Goal: Task Accomplishment & Management: Manage account settings

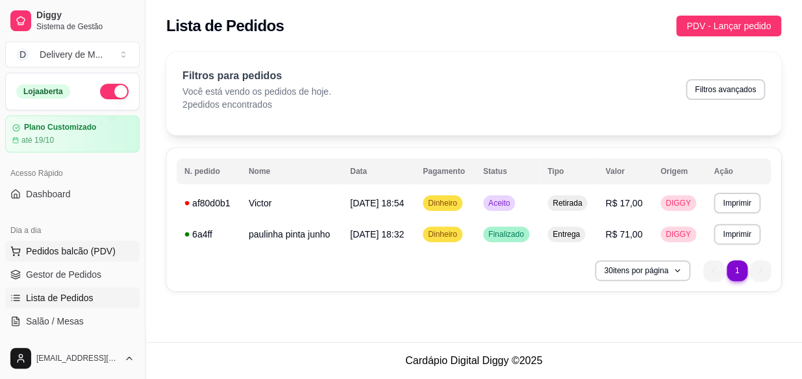
click at [62, 249] on span "Pedidos balcão (PDV)" at bounding box center [71, 251] width 90 height 13
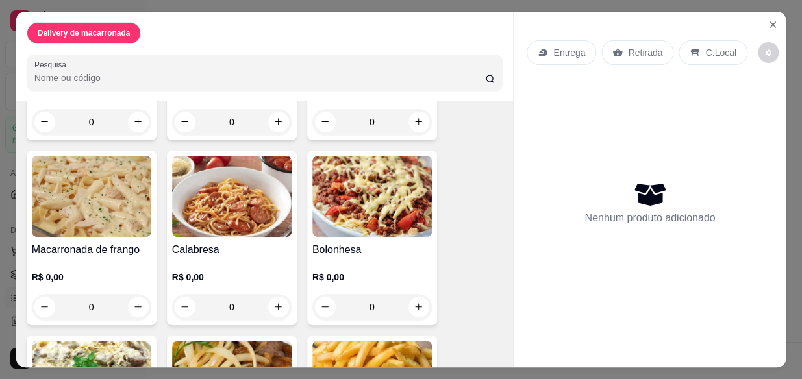
scroll to position [295, 0]
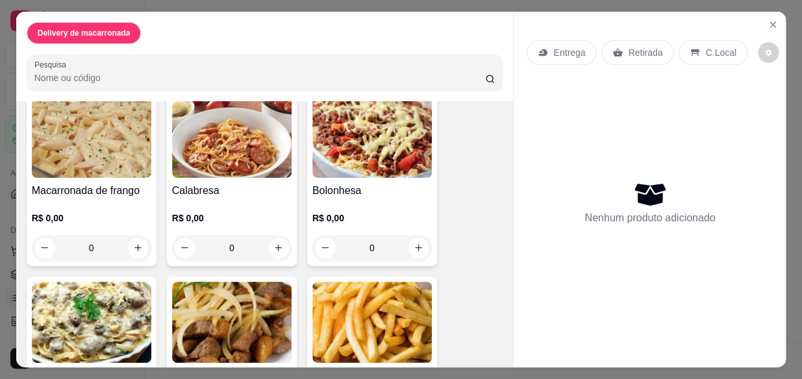
click at [134, 240] on div "0" at bounding box center [92, 248] width 120 height 26
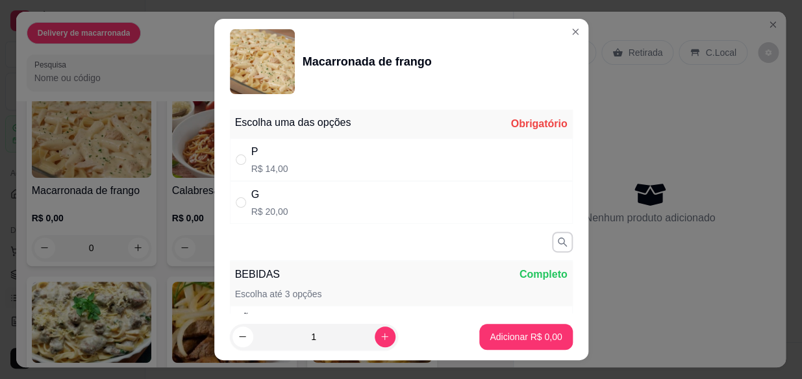
click at [262, 159] on div "P" at bounding box center [269, 152] width 37 height 16
radio input "true"
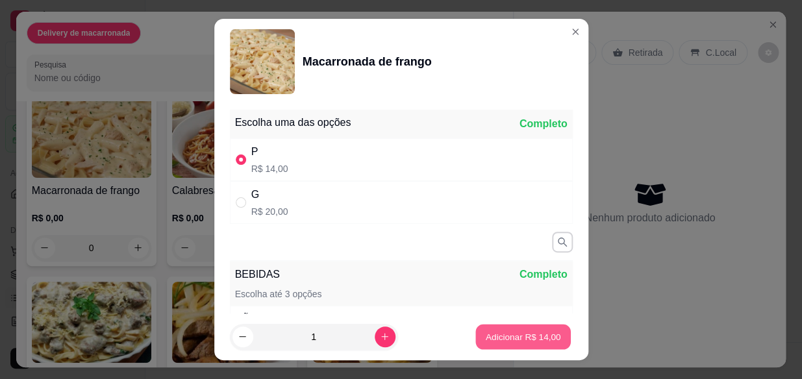
click at [523, 339] on p "Adicionar R$ 14,00" at bounding box center [523, 337] width 75 height 12
type input "1"
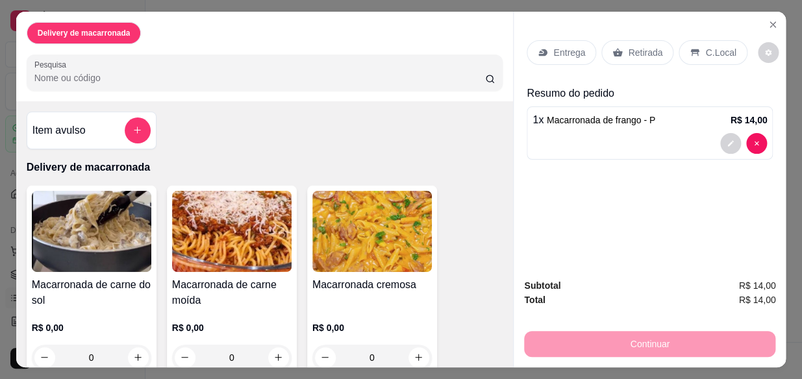
scroll to position [0, 0]
click at [635, 46] on p "Retirada" at bounding box center [645, 52] width 34 height 13
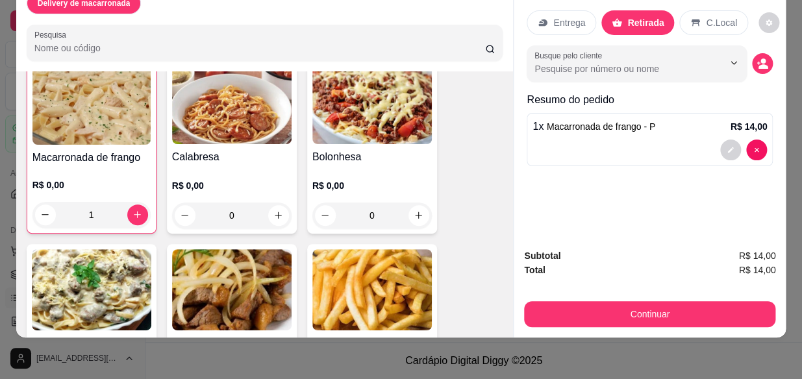
scroll to position [295, 0]
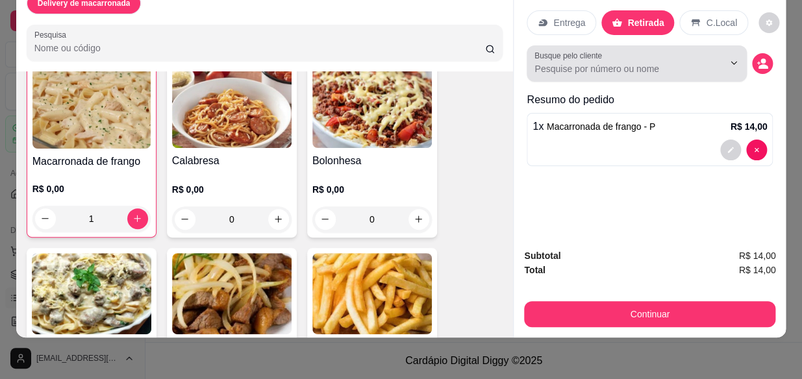
click at [716, 53] on button "Show suggestions" at bounding box center [716, 63] width 20 height 20
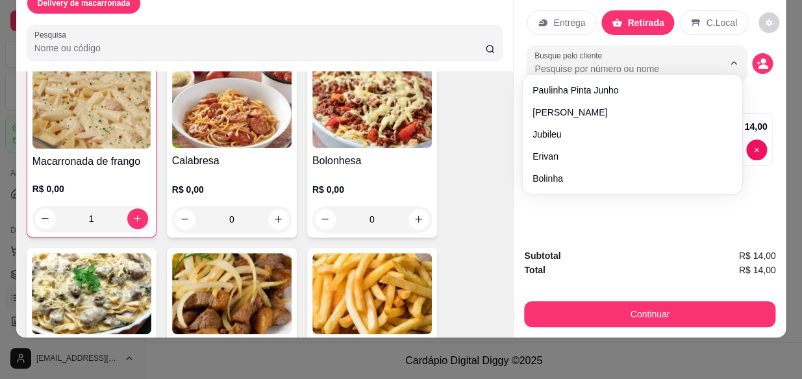
click at [620, 62] on input "Busque pelo cliente" at bounding box center [619, 68] width 168 height 13
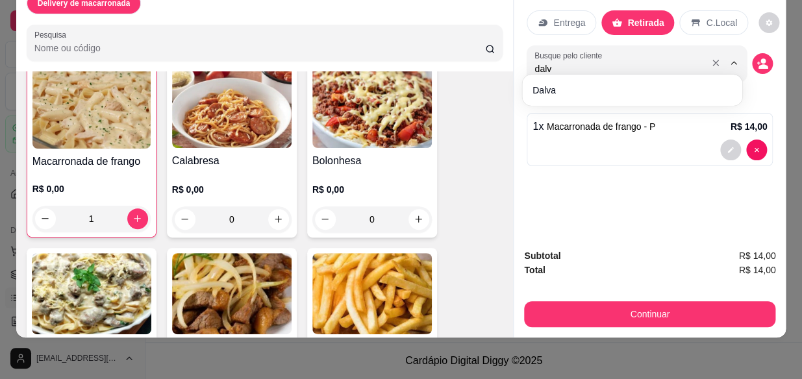
type input "dalva"
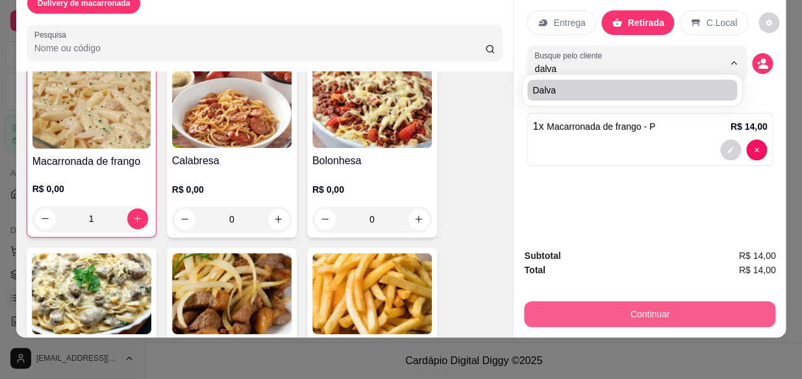
click at [679, 312] on button "Continuar" at bounding box center [649, 314] width 251 height 26
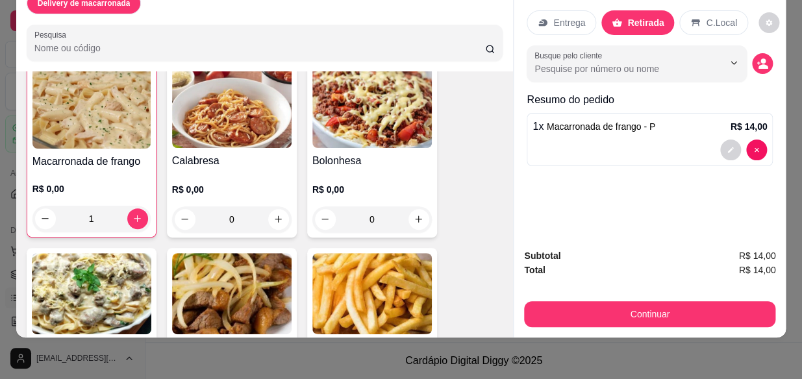
scroll to position [0, 0]
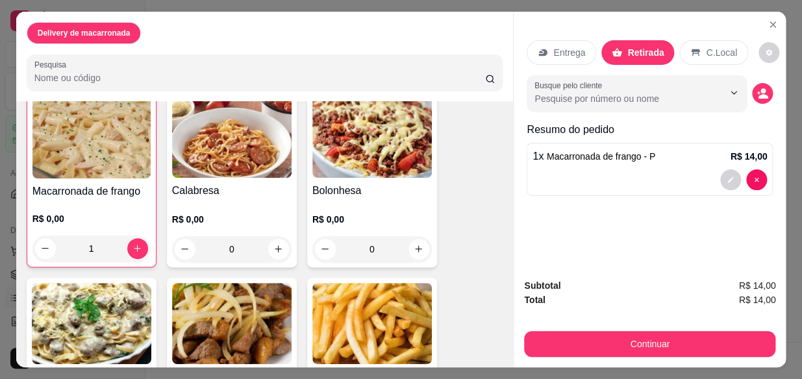
click at [606, 92] on input "Busque pelo cliente" at bounding box center [619, 98] width 168 height 13
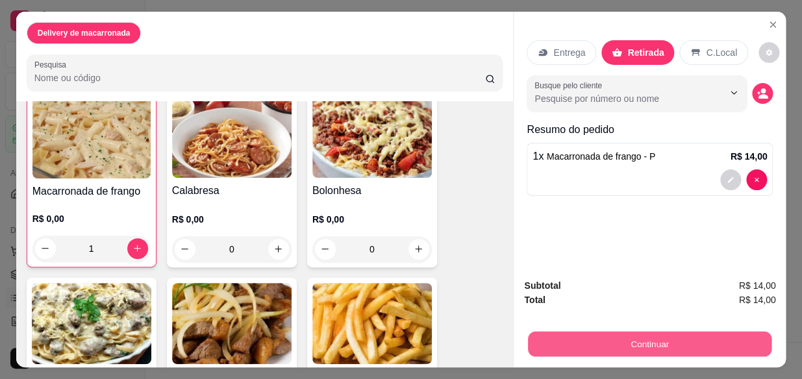
click at [655, 344] on button "Continuar" at bounding box center [650, 344] width 244 height 25
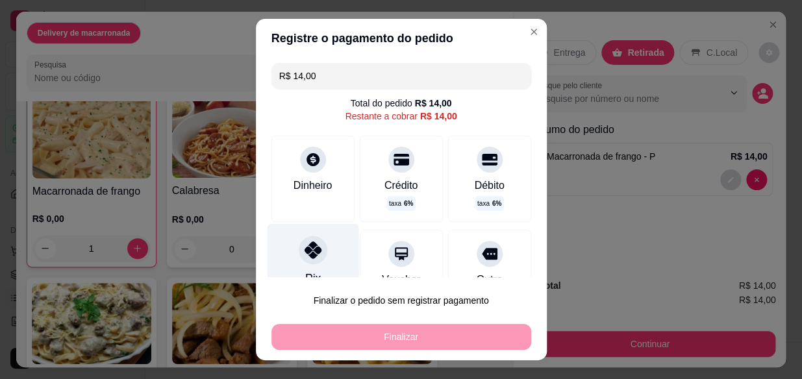
click at [314, 249] on div at bounding box center [313, 250] width 29 height 29
type input "R$ 0,00"
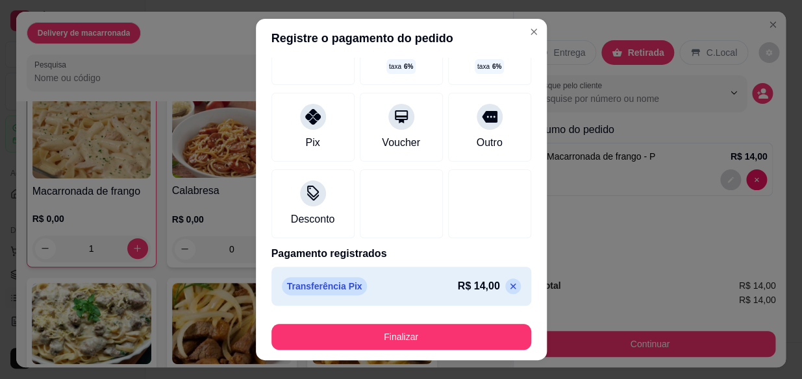
scroll to position [126, 0]
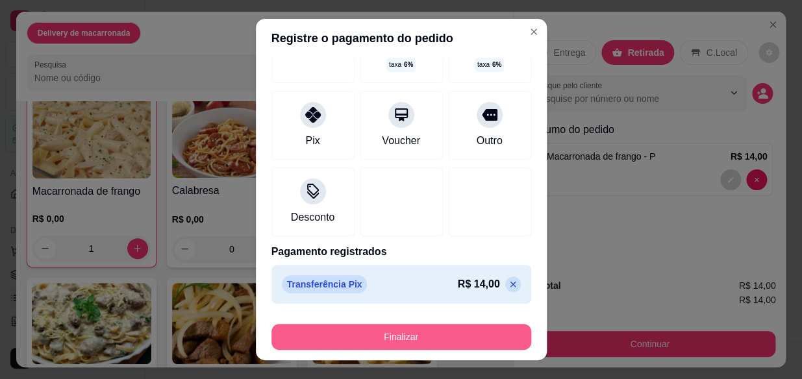
click at [423, 338] on button "Finalizar" at bounding box center [401, 337] width 260 height 26
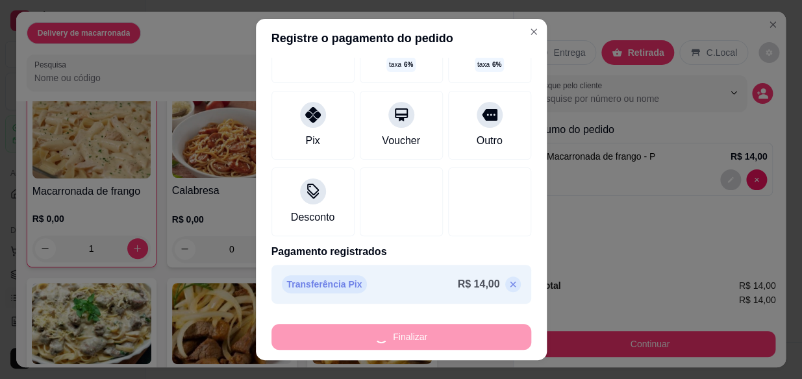
type input "0"
type input "-R$ 14,00"
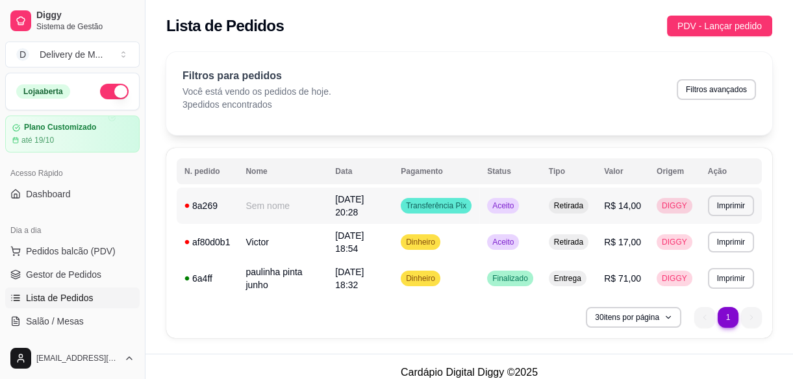
click at [503, 201] on span "Aceito" at bounding box center [503, 206] width 27 height 10
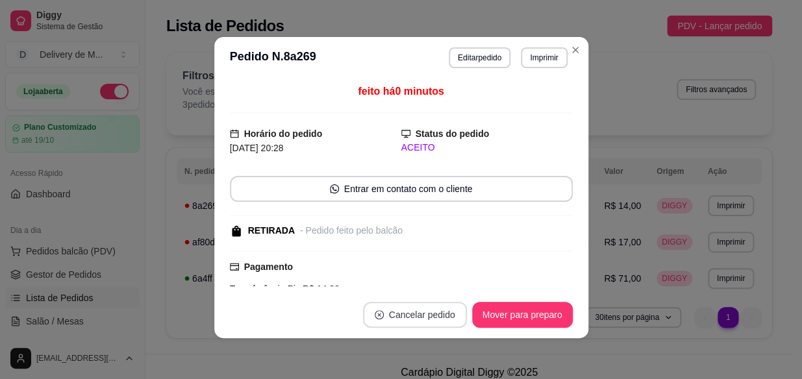
click at [396, 309] on button "Cancelar pedido" at bounding box center [415, 315] width 104 height 26
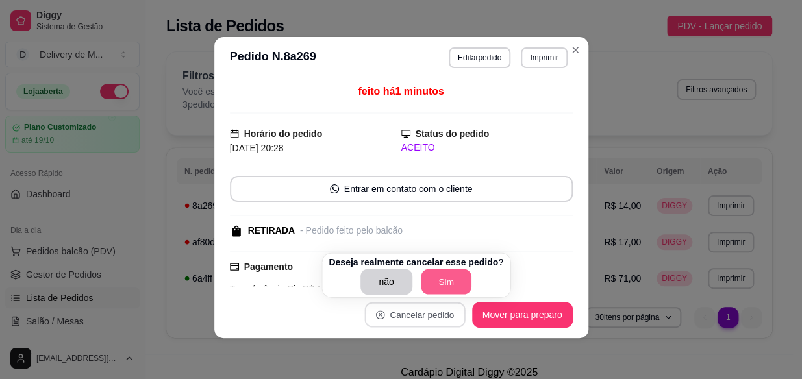
click at [448, 284] on button "Sim" at bounding box center [446, 282] width 51 height 25
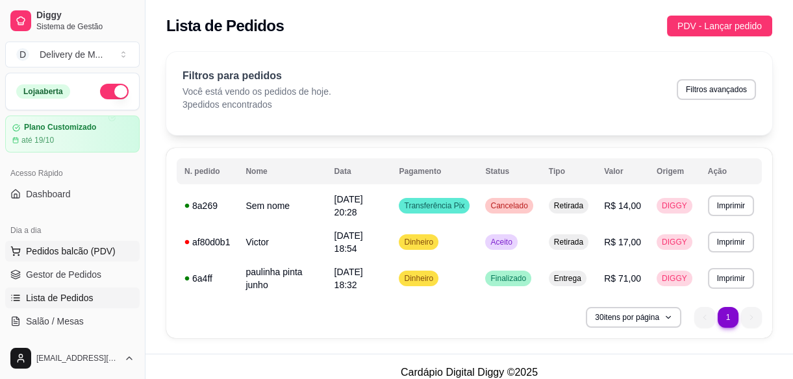
click at [60, 256] on span "Pedidos balcão (PDV)" at bounding box center [71, 251] width 90 height 13
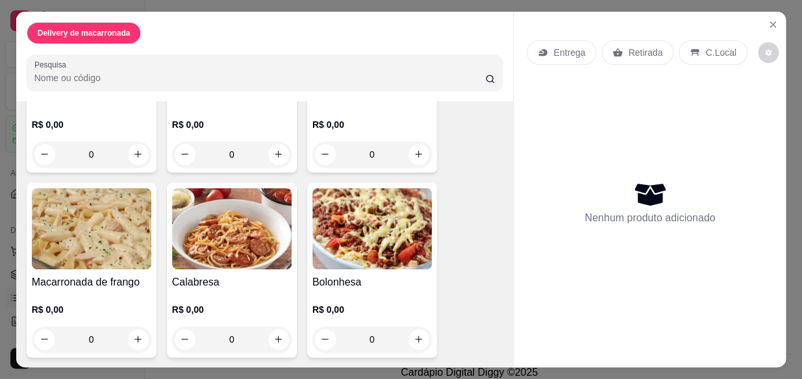
scroll to position [236, 0]
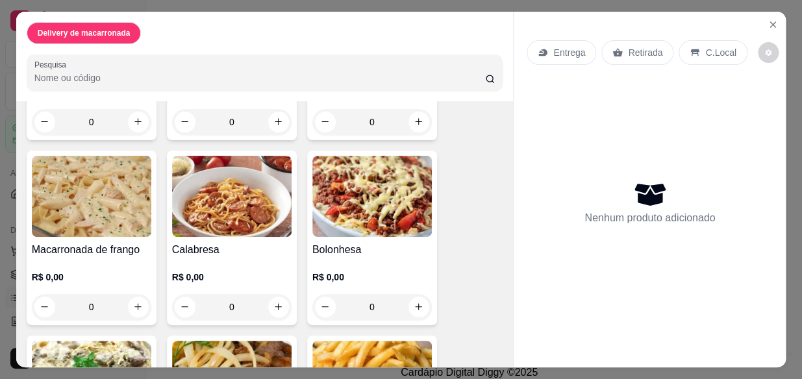
click at [129, 297] on div "0" at bounding box center [92, 307] width 120 height 26
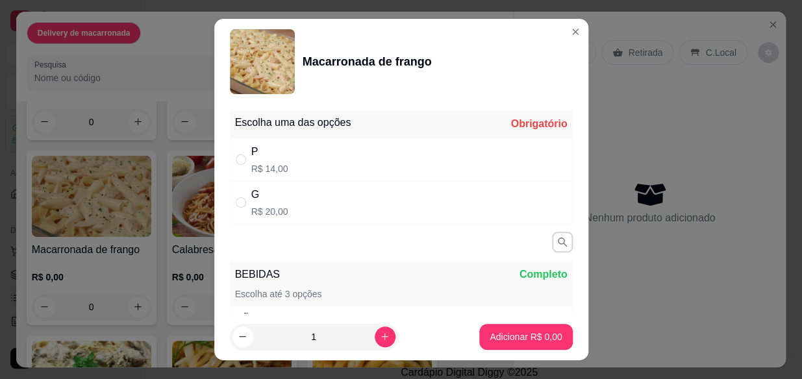
click at [258, 161] on div "P R$ 14,00" at bounding box center [269, 159] width 37 height 31
radio input "true"
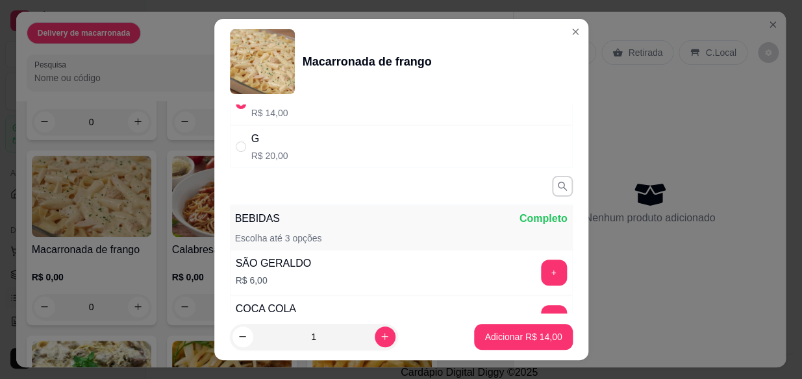
scroll to position [118, 0]
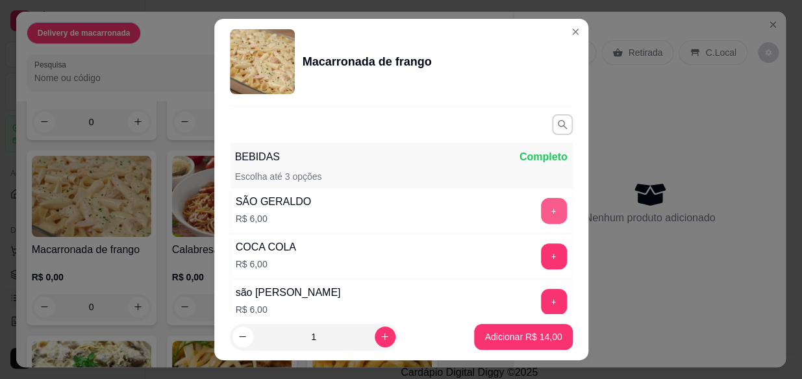
click at [541, 211] on button "+" at bounding box center [554, 211] width 26 height 26
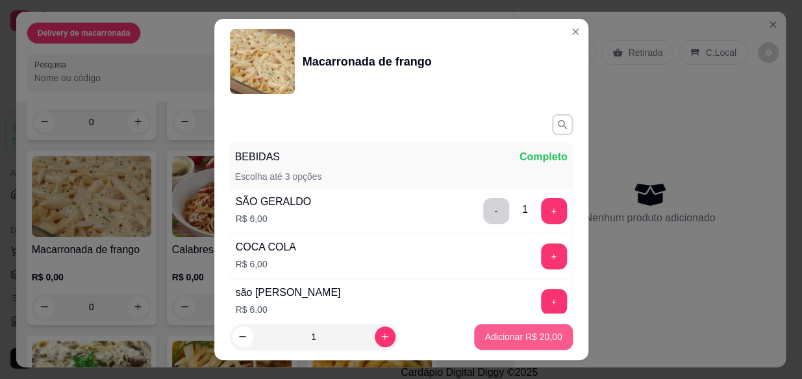
click at [497, 336] on p "Adicionar R$ 20,00" at bounding box center [523, 337] width 77 height 13
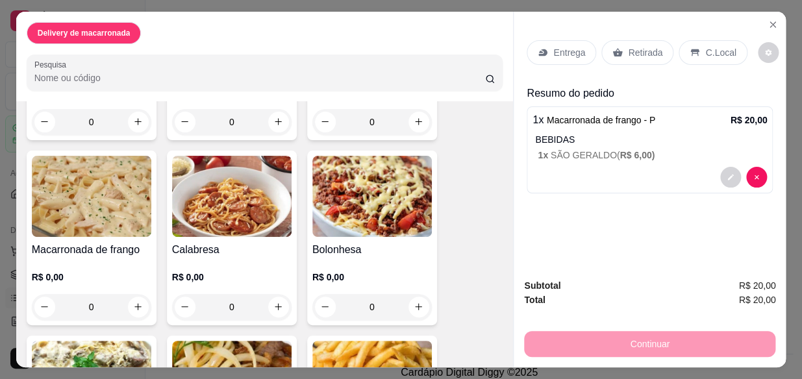
click at [631, 46] on p "Retirada" at bounding box center [645, 52] width 34 height 13
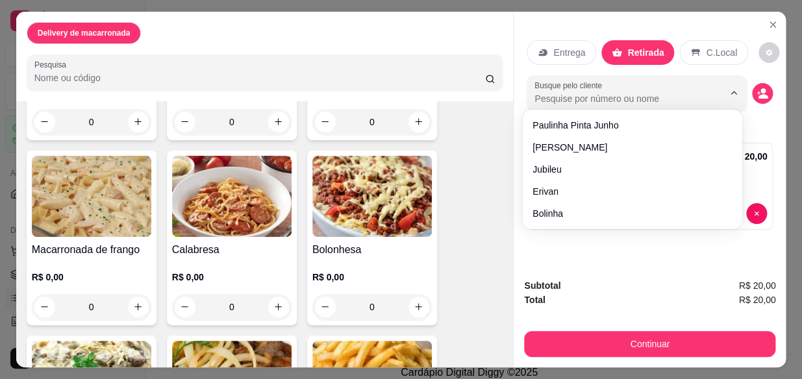
click at [596, 94] on input "Busque pelo cliente" at bounding box center [619, 98] width 168 height 13
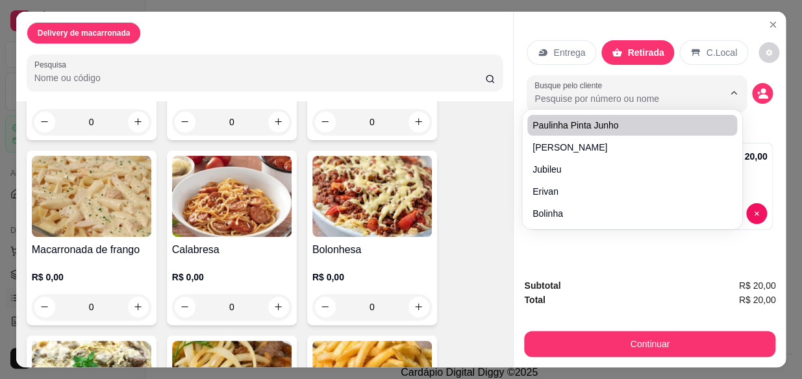
click at [556, 93] on input "Busque pelo cliente" at bounding box center [619, 98] width 168 height 13
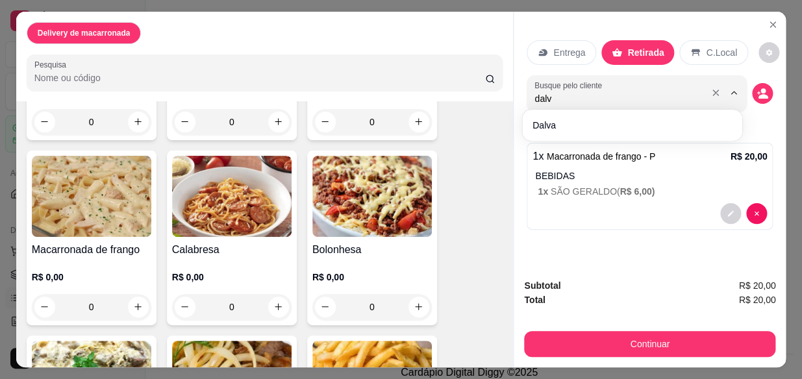
type input "dalva"
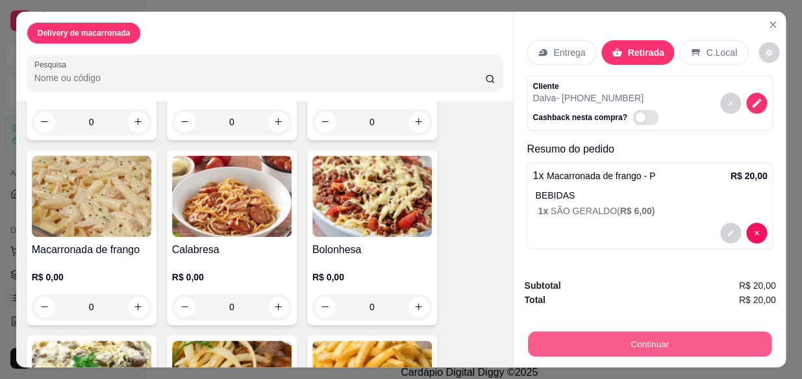
click at [622, 347] on button "Continuar" at bounding box center [650, 344] width 244 height 25
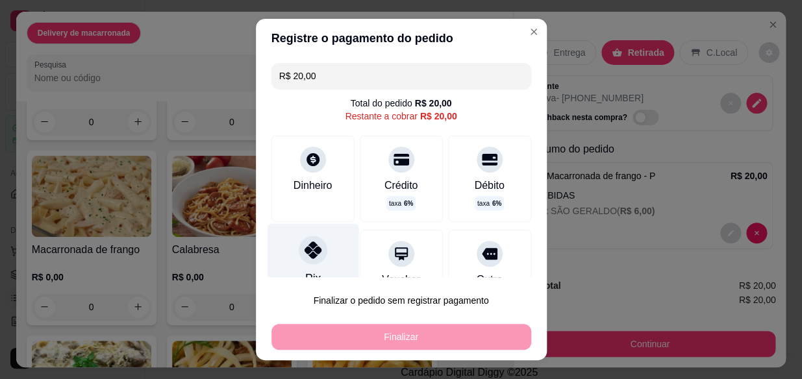
click at [304, 255] on icon at bounding box center [312, 250] width 17 height 17
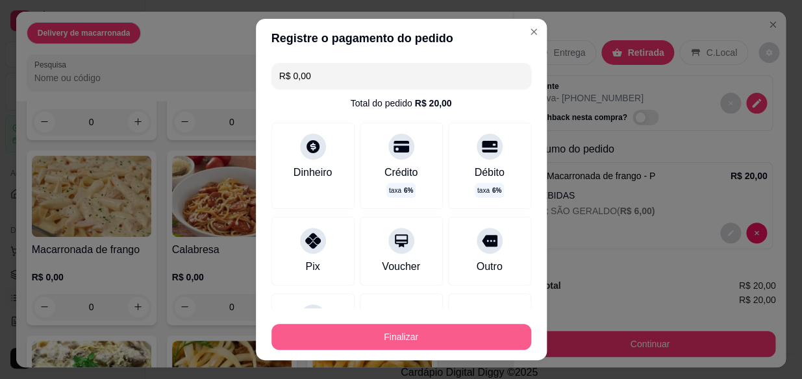
click at [423, 336] on button "Finalizar" at bounding box center [401, 337] width 260 height 26
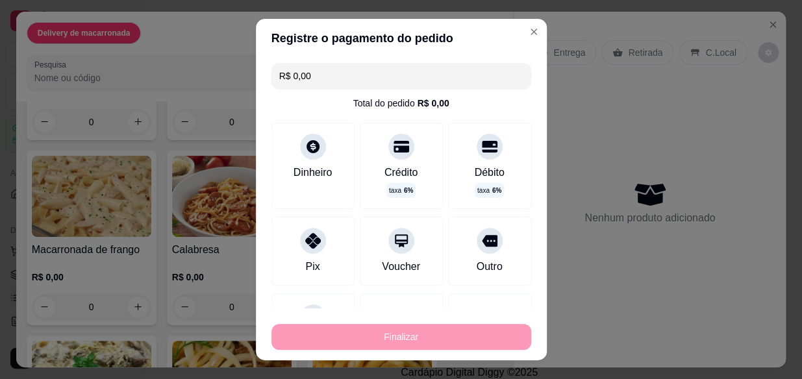
type input "-R$ 20,00"
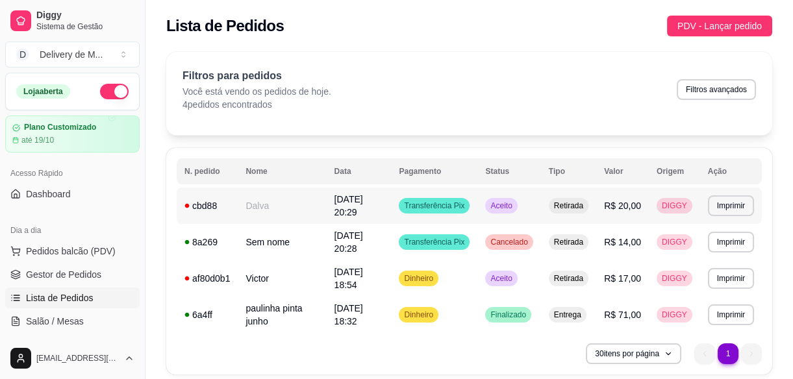
click at [540, 202] on td "Aceito" at bounding box center [508, 206] width 63 height 36
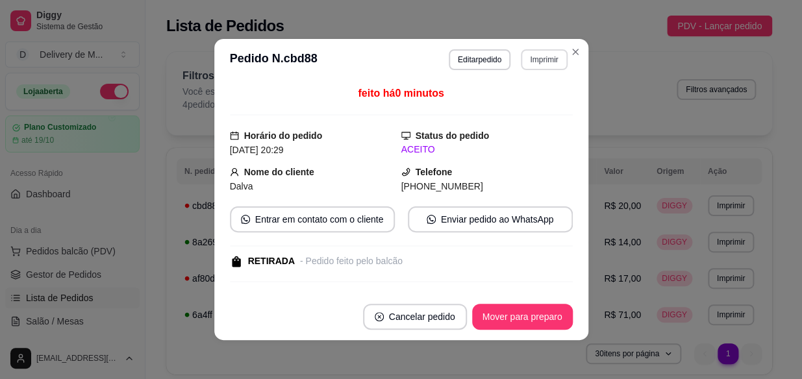
click at [543, 63] on button "Imprimir" at bounding box center [544, 59] width 46 height 21
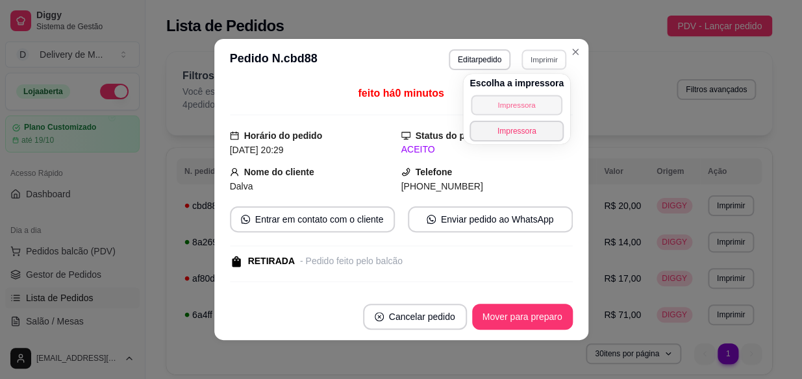
click at [516, 102] on button "Impressora" at bounding box center [516, 105] width 91 height 20
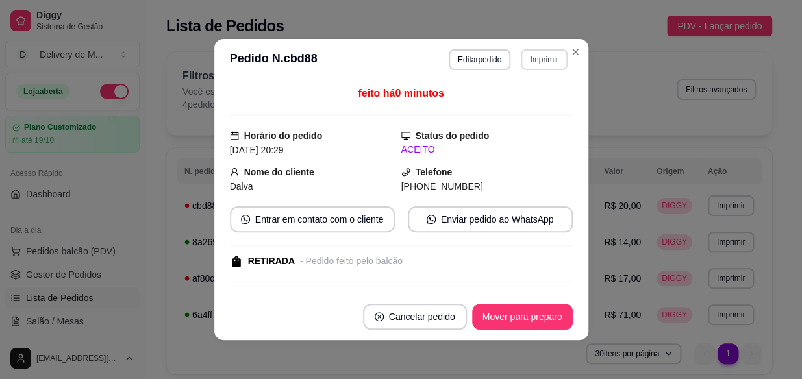
click at [542, 58] on button "Imprimir" at bounding box center [544, 59] width 46 height 21
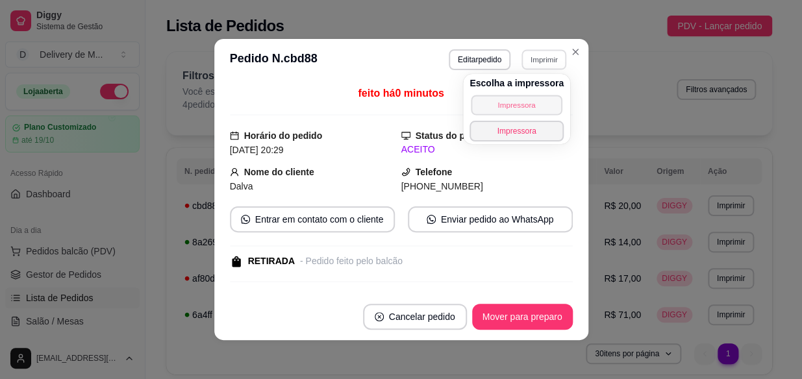
click at [523, 108] on button "Impressora" at bounding box center [516, 105] width 91 height 20
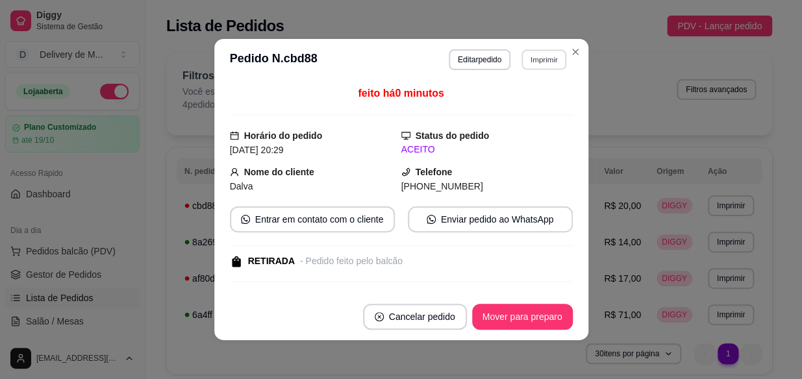
click at [538, 58] on button "Imprimir" at bounding box center [544, 59] width 45 height 20
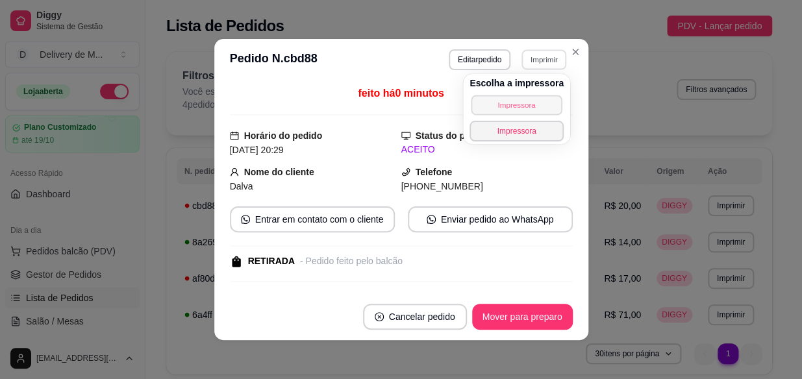
click at [525, 103] on button "Impressora" at bounding box center [516, 105] width 91 height 20
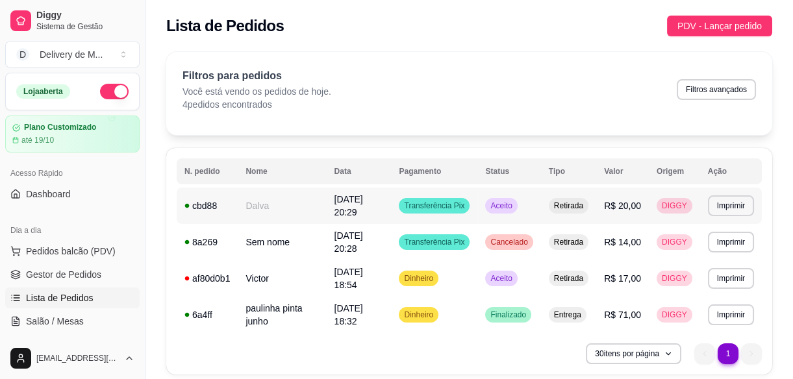
click at [528, 215] on td "Aceito" at bounding box center [508, 206] width 63 height 36
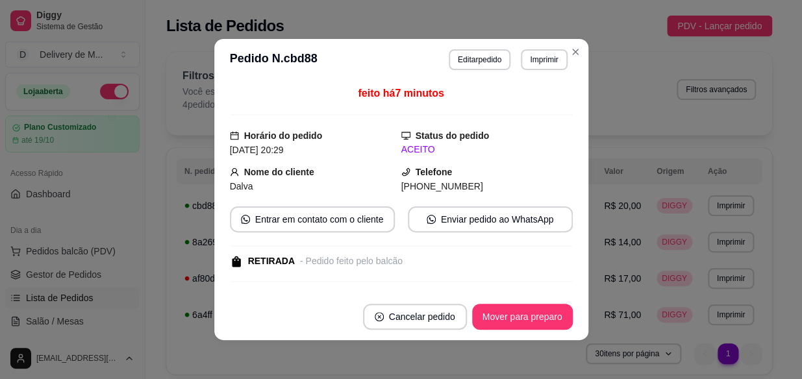
scroll to position [2, 0]
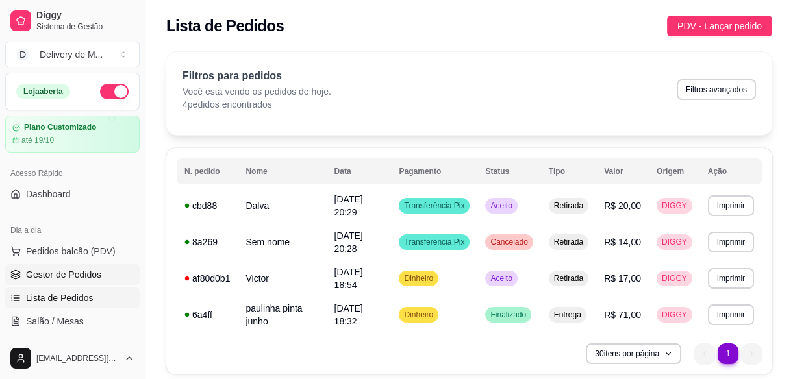
click at [79, 268] on span "Gestor de Pedidos" at bounding box center [63, 274] width 75 height 13
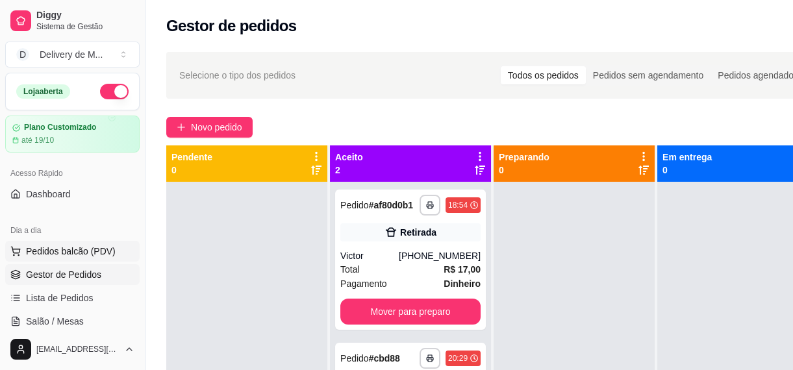
click at [82, 245] on span "Pedidos balcão (PDV)" at bounding box center [71, 251] width 90 height 13
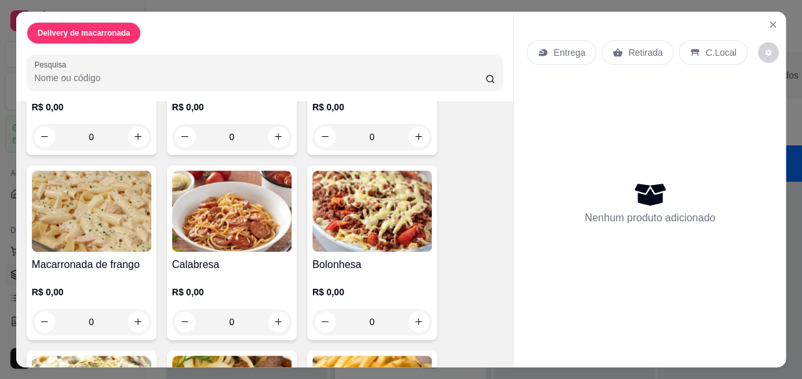
scroll to position [295, 0]
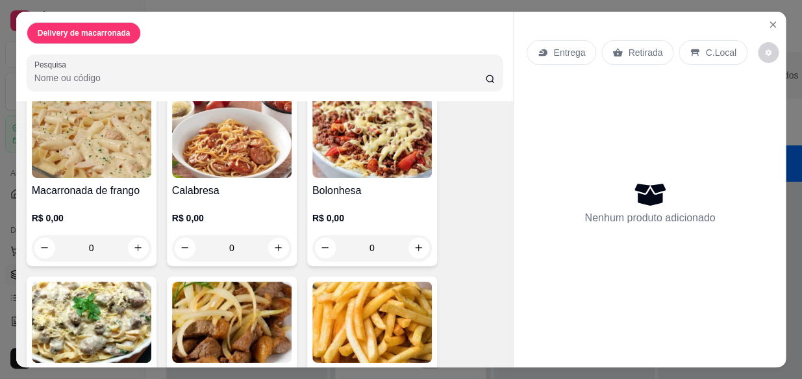
click at [417, 244] on div "0" at bounding box center [372, 248] width 120 height 26
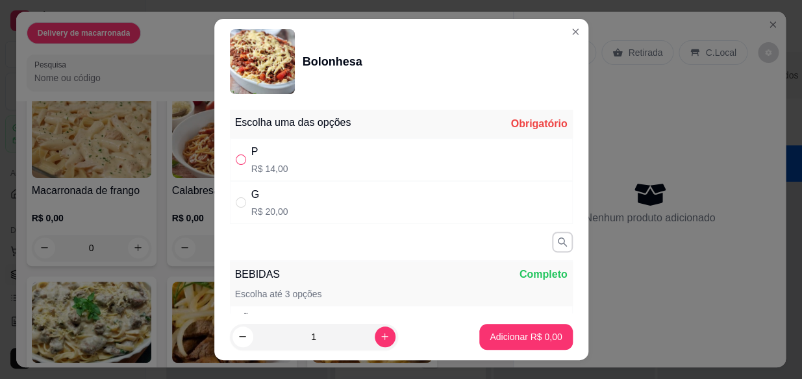
click at [238, 160] on input "" at bounding box center [241, 160] width 10 height 10
radio input "true"
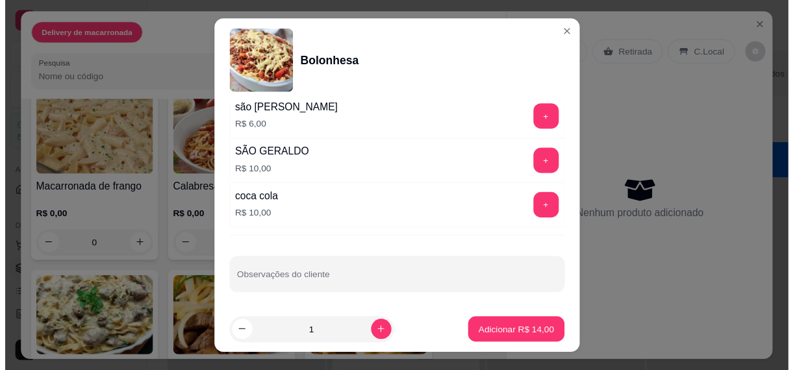
scroll to position [303, 0]
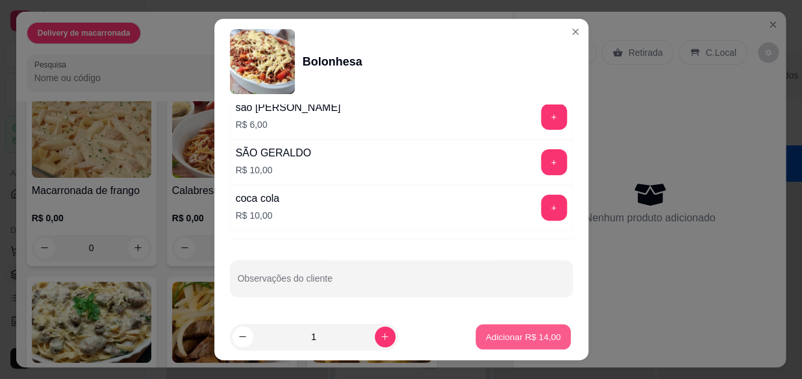
click at [507, 337] on p "Adicionar R$ 14,00" at bounding box center [523, 337] width 75 height 12
type input "1"
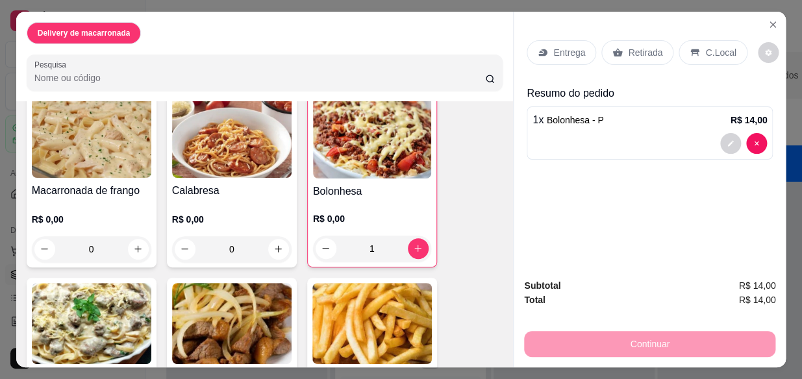
click at [681, 136] on div at bounding box center [650, 143] width 234 height 21
click at [633, 53] on p "Retirada" at bounding box center [645, 52] width 34 height 13
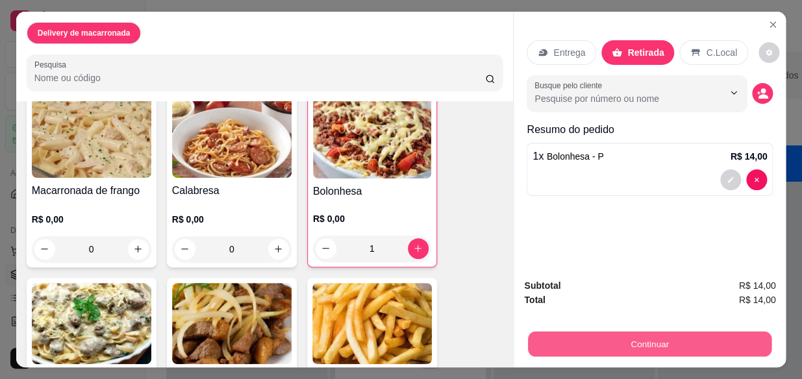
click at [673, 342] on button "Continuar" at bounding box center [650, 344] width 244 height 25
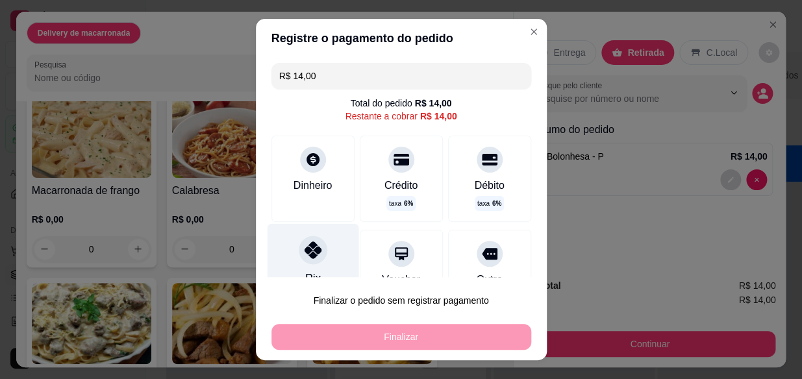
click at [299, 260] on div at bounding box center [313, 250] width 29 height 29
type input "R$ 0,00"
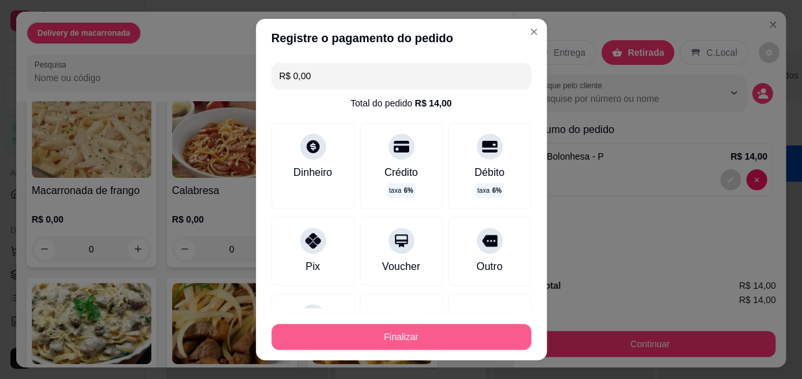
click at [389, 339] on button "Finalizar" at bounding box center [401, 337] width 260 height 26
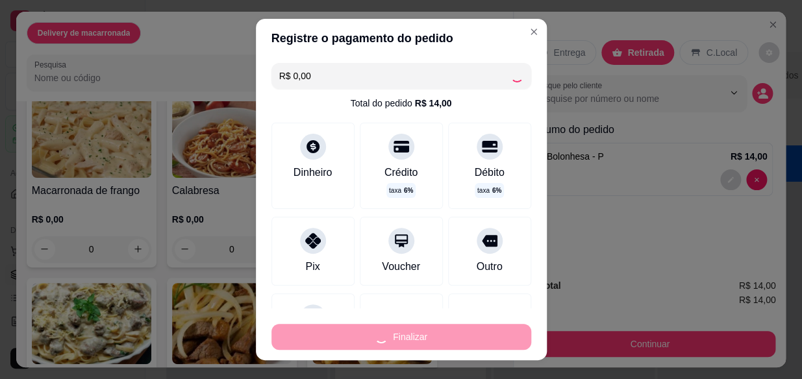
type input "0"
type input "-R$ 14,00"
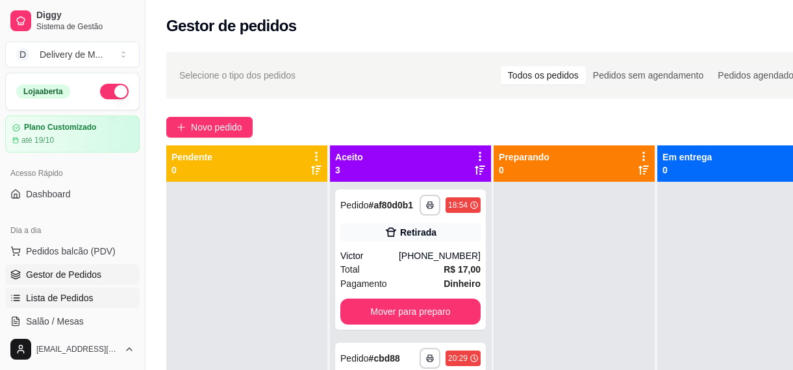
click at [65, 296] on span "Lista de Pedidos" at bounding box center [60, 298] width 68 height 13
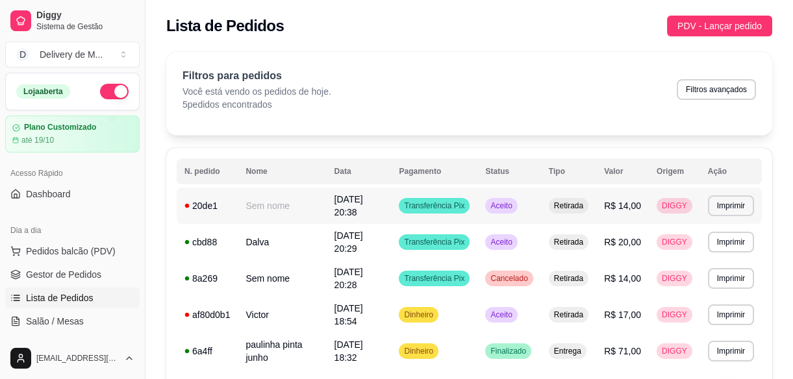
click at [540, 201] on td "Aceito" at bounding box center [508, 206] width 63 height 36
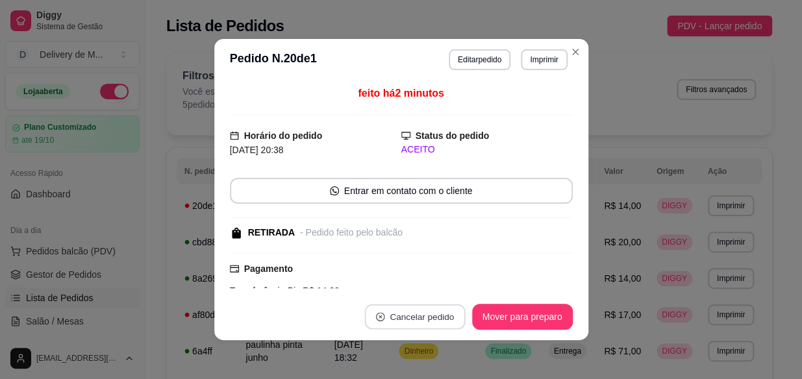
click at [412, 319] on button "Cancelar pedido" at bounding box center [414, 317] width 101 height 25
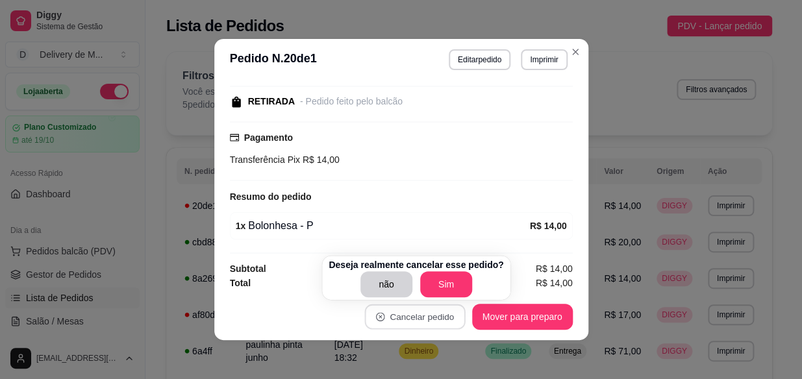
scroll to position [132, 0]
click at [457, 297] on div "Deseja realmente cancelar esse pedido? não Sim" at bounding box center [416, 278] width 188 height 44
click at [445, 281] on button "Sim" at bounding box center [446, 284] width 52 height 26
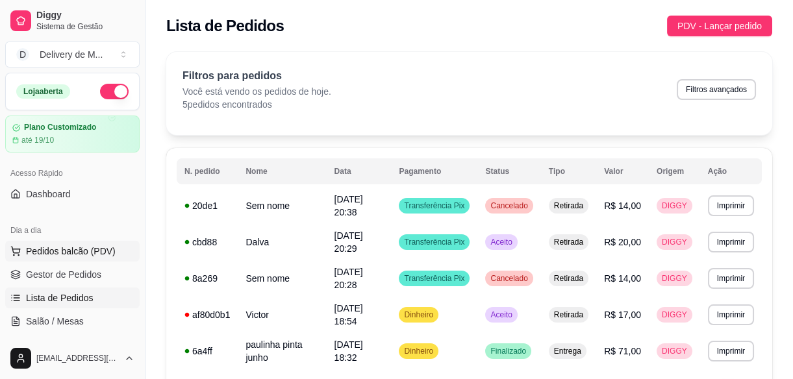
click at [91, 251] on span "Pedidos balcão (PDV)" at bounding box center [71, 251] width 90 height 13
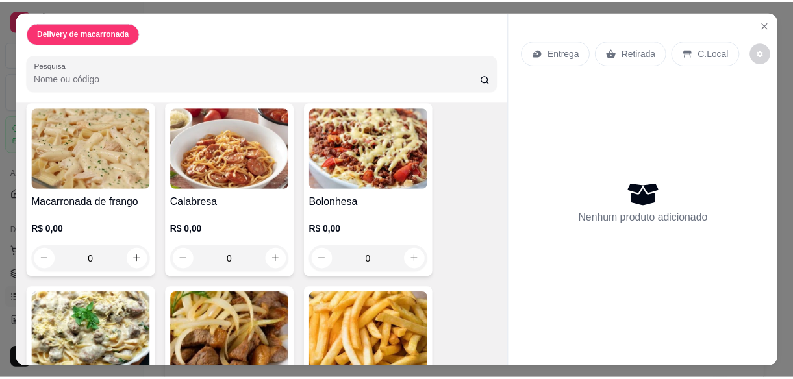
scroll to position [295, 0]
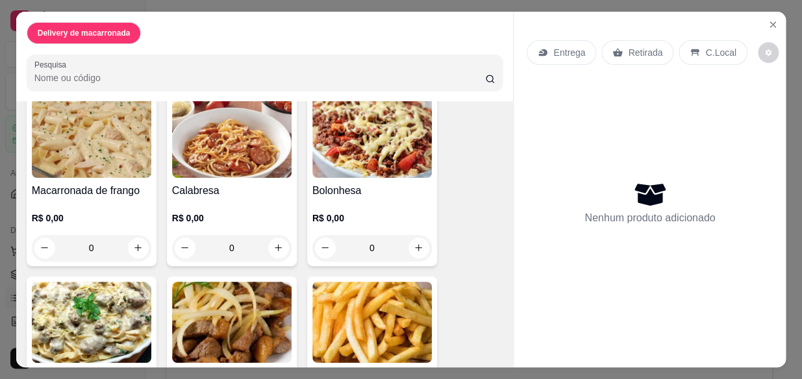
click at [415, 240] on div "0" at bounding box center [372, 248] width 120 height 26
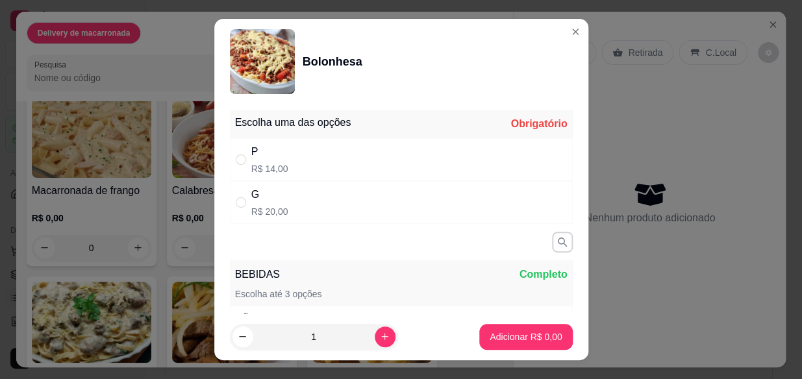
click at [255, 162] on div "P R$ 14,00" at bounding box center [269, 159] width 37 height 31
radio input "true"
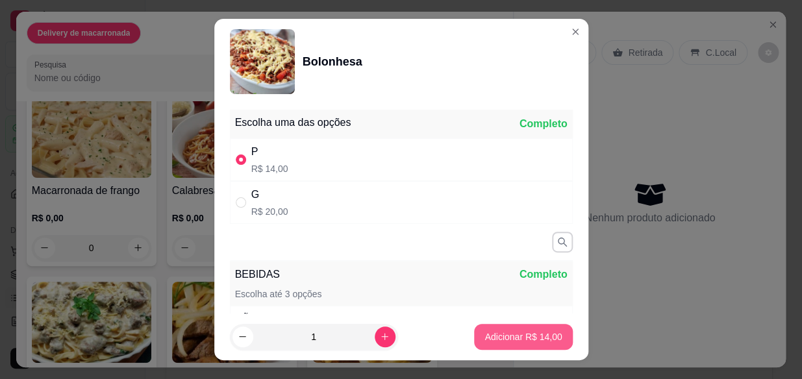
click at [498, 338] on p "Adicionar R$ 14,00" at bounding box center [523, 337] width 77 height 13
type input "1"
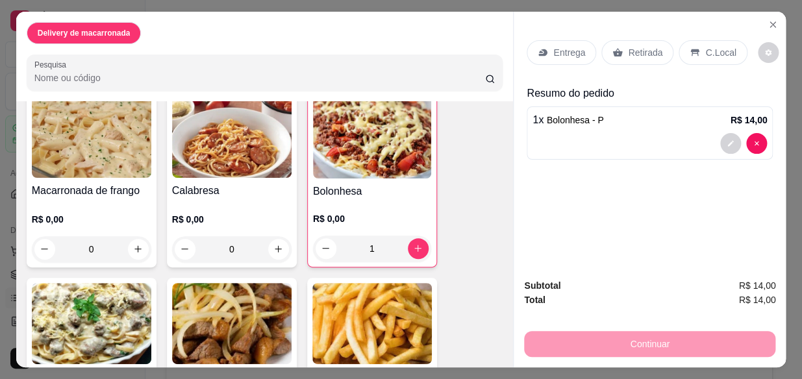
click at [628, 46] on p "Retirada" at bounding box center [645, 52] width 34 height 13
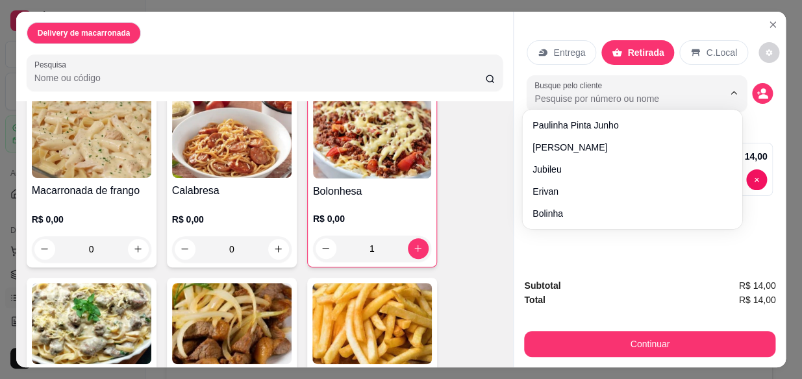
click at [607, 97] on input "Busque pelo cliente" at bounding box center [619, 98] width 168 height 13
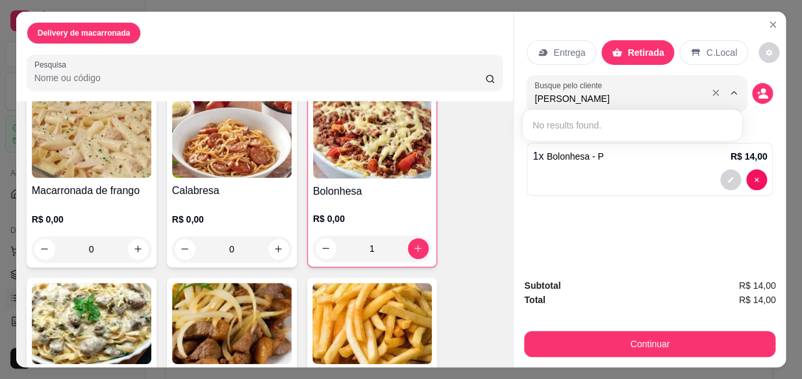
type input "helena"
click at [602, 92] on input "helena" at bounding box center [619, 98] width 168 height 13
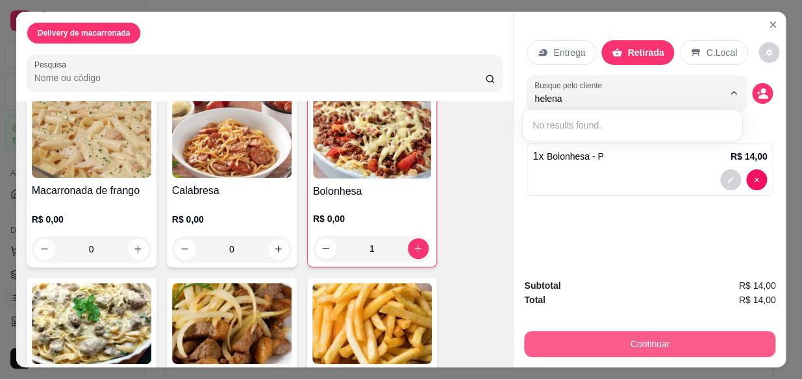
click at [675, 337] on button "Continuar" at bounding box center [649, 344] width 251 height 26
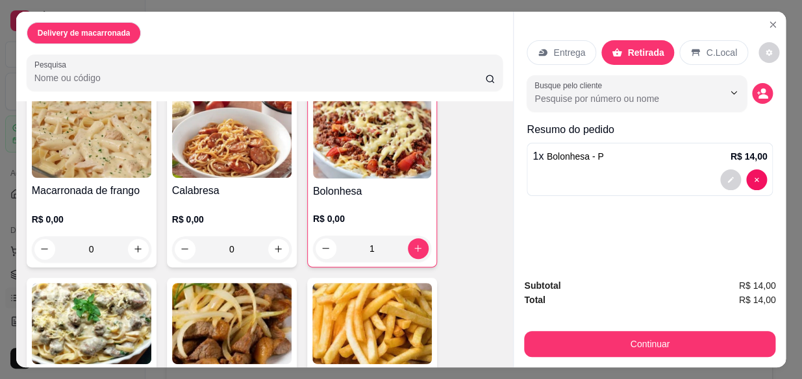
click at [653, 92] on input "Busque pelo cliente" at bounding box center [619, 98] width 168 height 13
click at [646, 92] on input "Busque pelo cliente" at bounding box center [619, 98] width 168 height 13
click at [729, 88] on icon "Show suggestions" at bounding box center [734, 93] width 10 height 10
type input "helena"
click at [594, 96] on input "helena" at bounding box center [619, 98] width 168 height 13
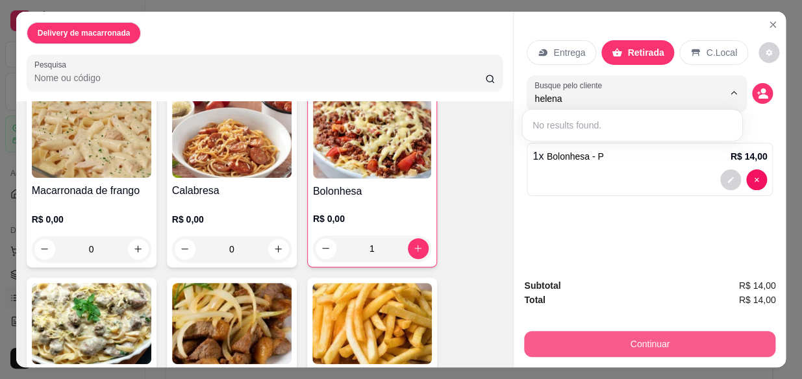
click at [632, 346] on button "Continuar" at bounding box center [649, 344] width 251 height 26
click at [633, 339] on button "Continuar" at bounding box center [650, 344] width 244 height 25
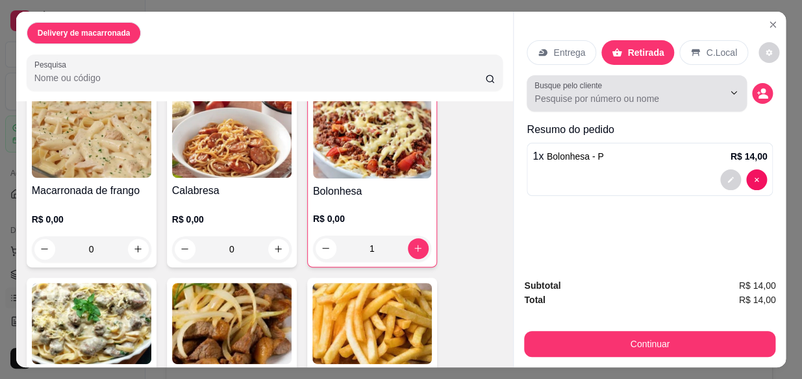
click at [562, 101] on div at bounding box center [637, 94] width 205 height 26
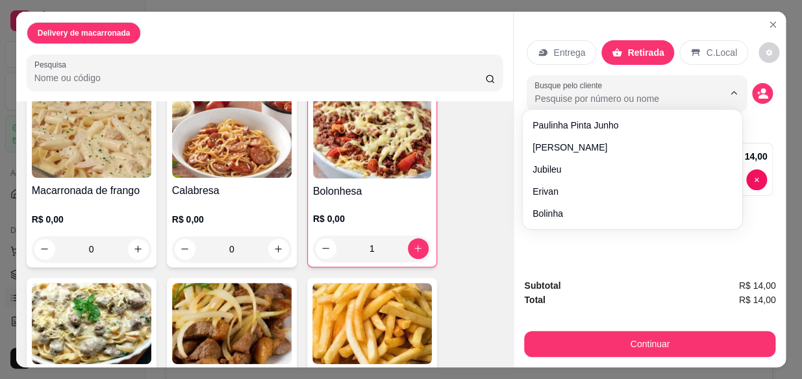
type input "h"
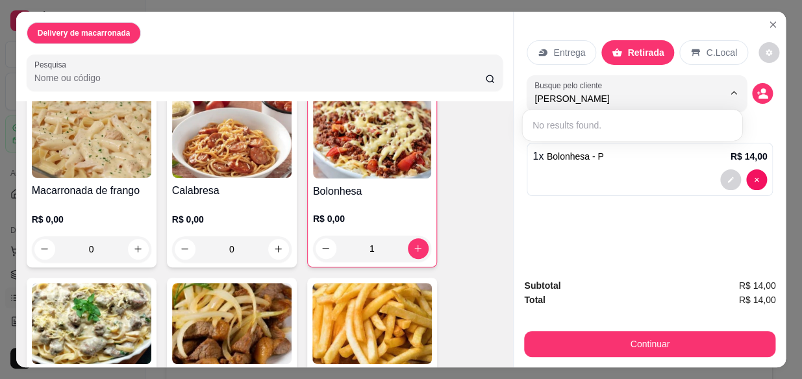
type input "[PERSON_NAME]"
click at [562, 124] on div "No results found." at bounding box center [632, 125] width 210 height 21
click at [580, 131] on div "No results found." at bounding box center [632, 125] width 210 height 21
drag, startPoint x: 580, startPoint y: 131, endPoint x: 590, endPoint y: 131, distance: 10.4
click at [590, 131] on div "No results found." at bounding box center [632, 125] width 210 height 21
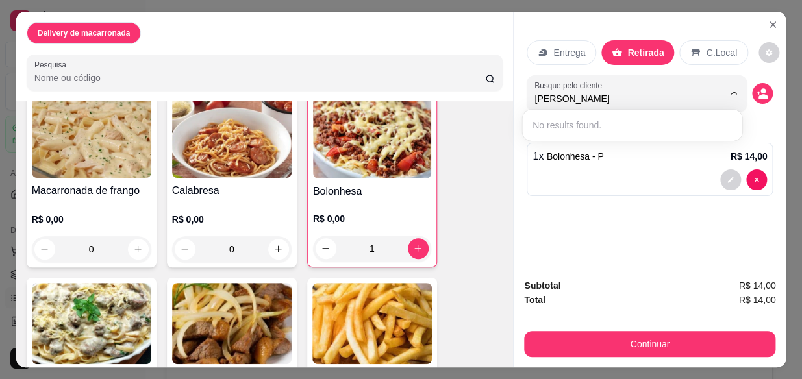
drag, startPoint x: 590, startPoint y: 131, endPoint x: 655, endPoint y: 127, distance: 65.1
click at [655, 127] on div "No results found." at bounding box center [632, 125] width 210 height 21
click at [760, 94] on icon "decrease-product-quantity" at bounding box center [764, 96] width 10 height 5
click at [761, 88] on circle "decrease-product-quantity" at bounding box center [763, 90] width 5 height 5
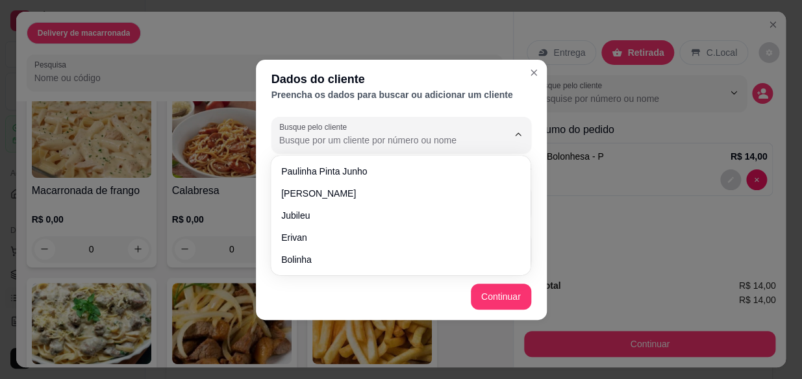
click at [419, 134] on input "Busque pelo cliente" at bounding box center [383, 140] width 208 height 13
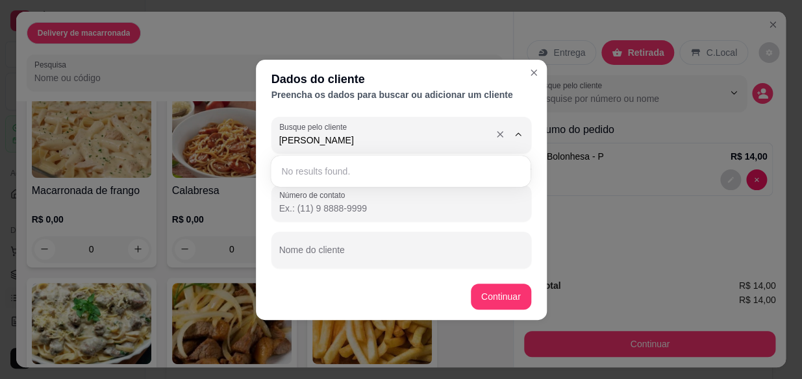
type input "HELENA"
click at [507, 298] on button "Continuar" at bounding box center [501, 297] width 60 height 26
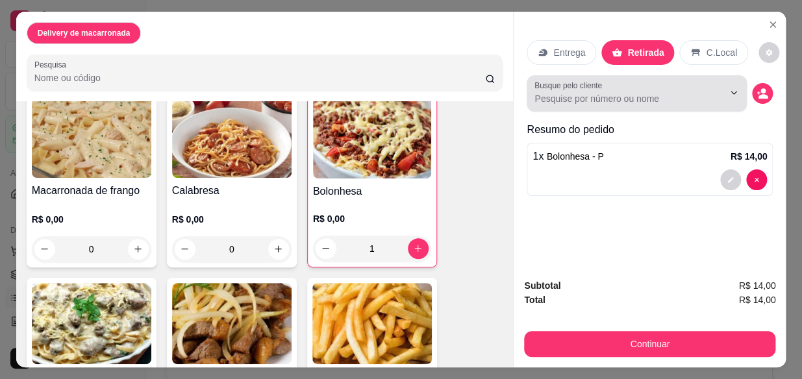
click at [564, 92] on input "Busque pelo cliente" at bounding box center [619, 98] width 168 height 13
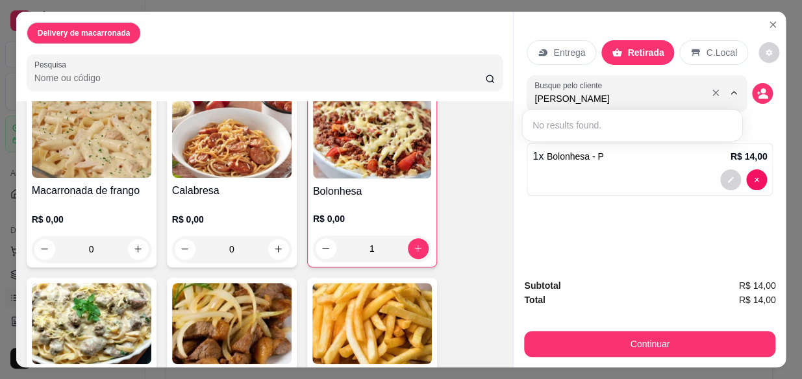
type input "helena"
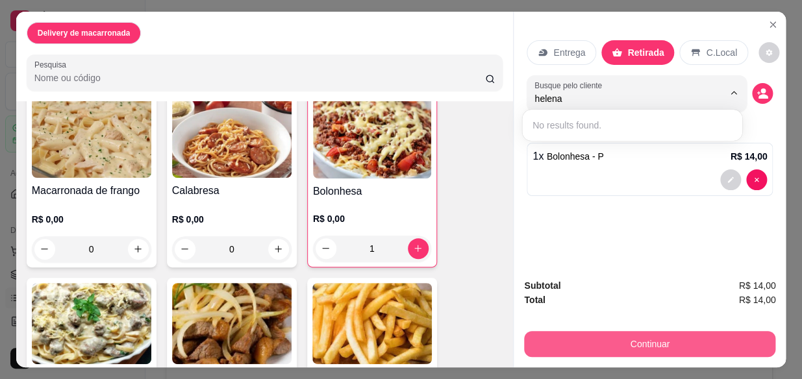
click at [633, 339] on button "Continuar" at bounding box center [649, 344] width 251 height 26
click at [633, 342] on button "Continuar" at bounding box center [649, 344] width 251 height 26
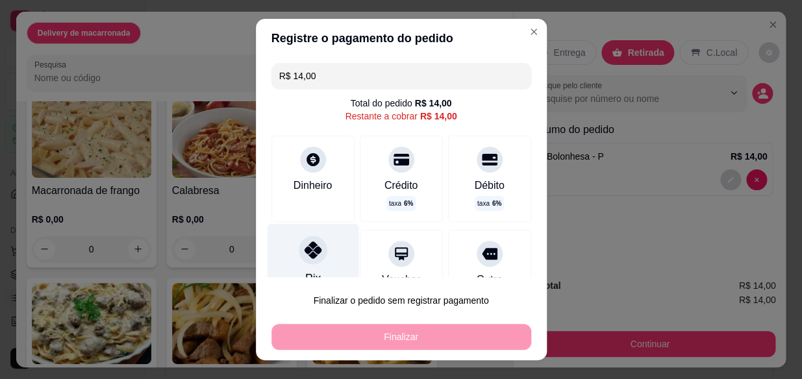
click at [308, 255] on icon at bounding box center [312, 250] width 17 height 17
type input "R$ 0,00"
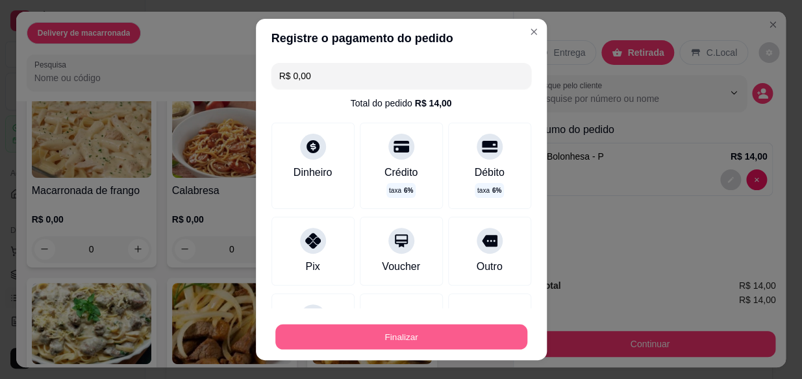
click at [377, 339] on button "Finalizar" at bounding box center [401, 336] width 252 height 25
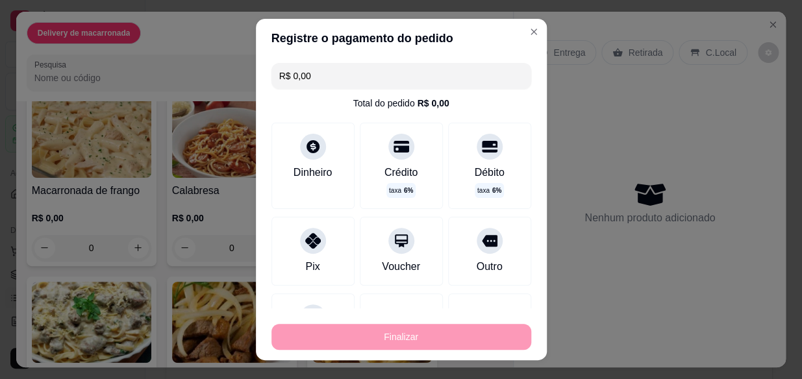
type input "0"
type input "-R$ 14,00"
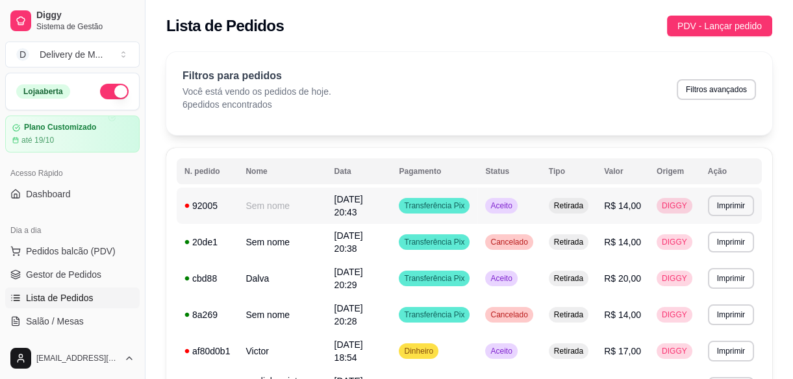
click at [609, 205] on span "R$ 14,00" at bounding box center [622, 206] width 37 height 10
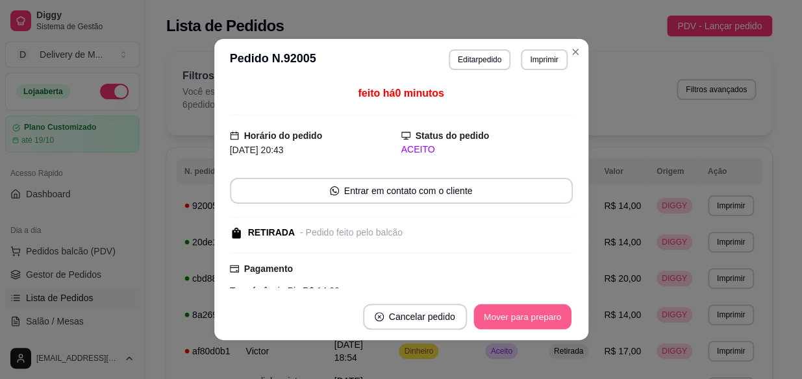
click at [523, 315] on button "Mover para preparo" at bounding box center [521, 317] width 97 height 25
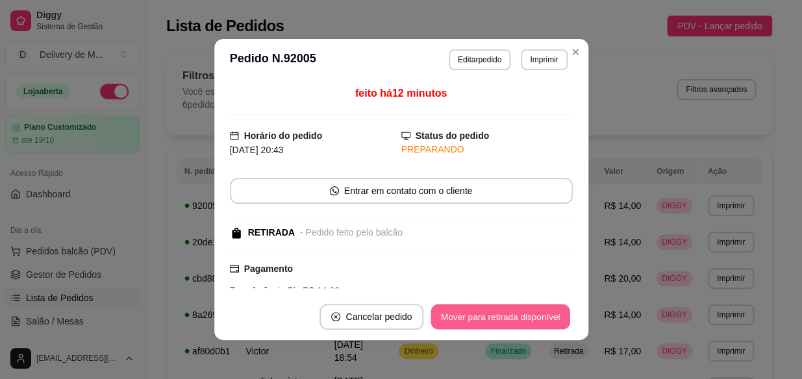
click at [497, 315] on button "Mover para retirada disponível" at bounding box center [500, 317] width 139 height 25
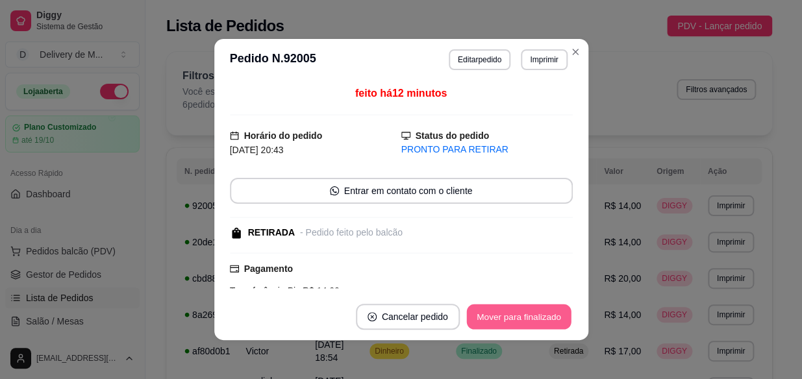
click at [509, 320] on button "Mover para finalizado" at bounding box center [518, 317] width 105 height 25
